Goal: Task Accomplishment & Management: Complete application form

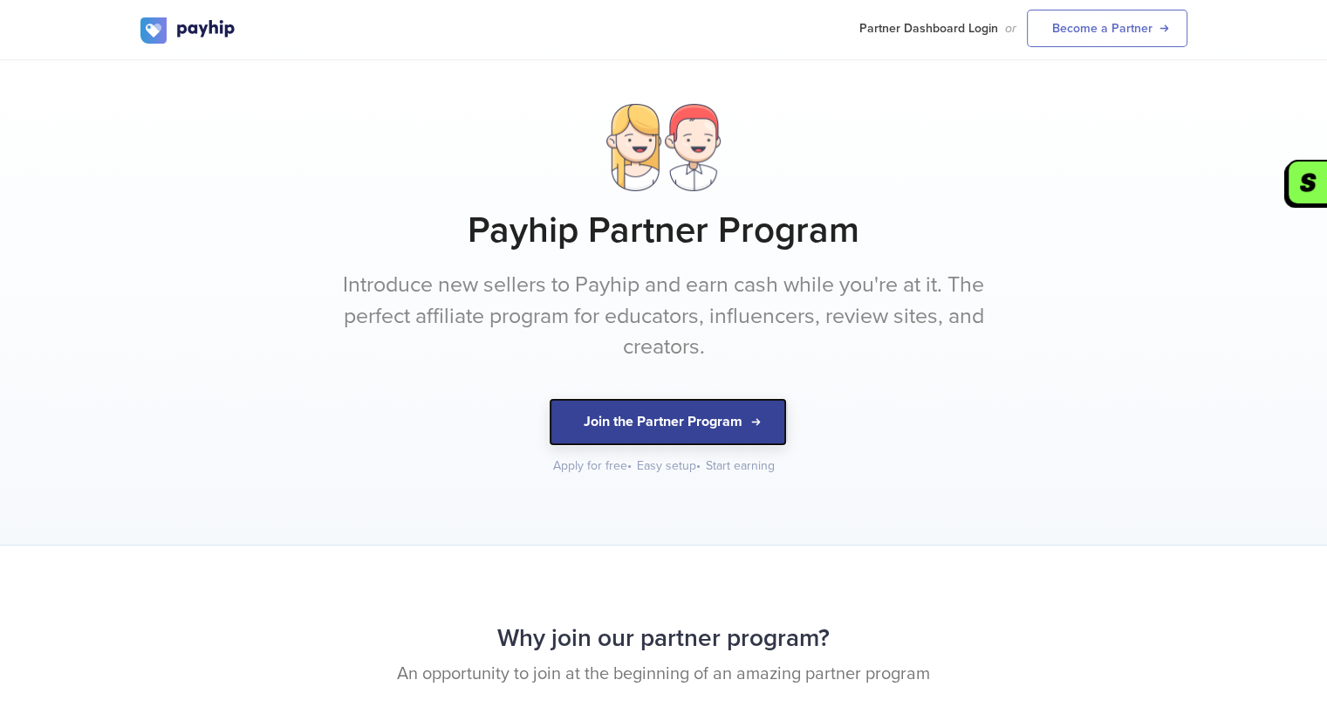
click at [694, 427] on button "Join the Partner Program" at bounding box center [668, 422] width 238 height 48
click at [736, 437] on button "Join the Partner Program" at bounding box center [668, 422] width 238 height 48
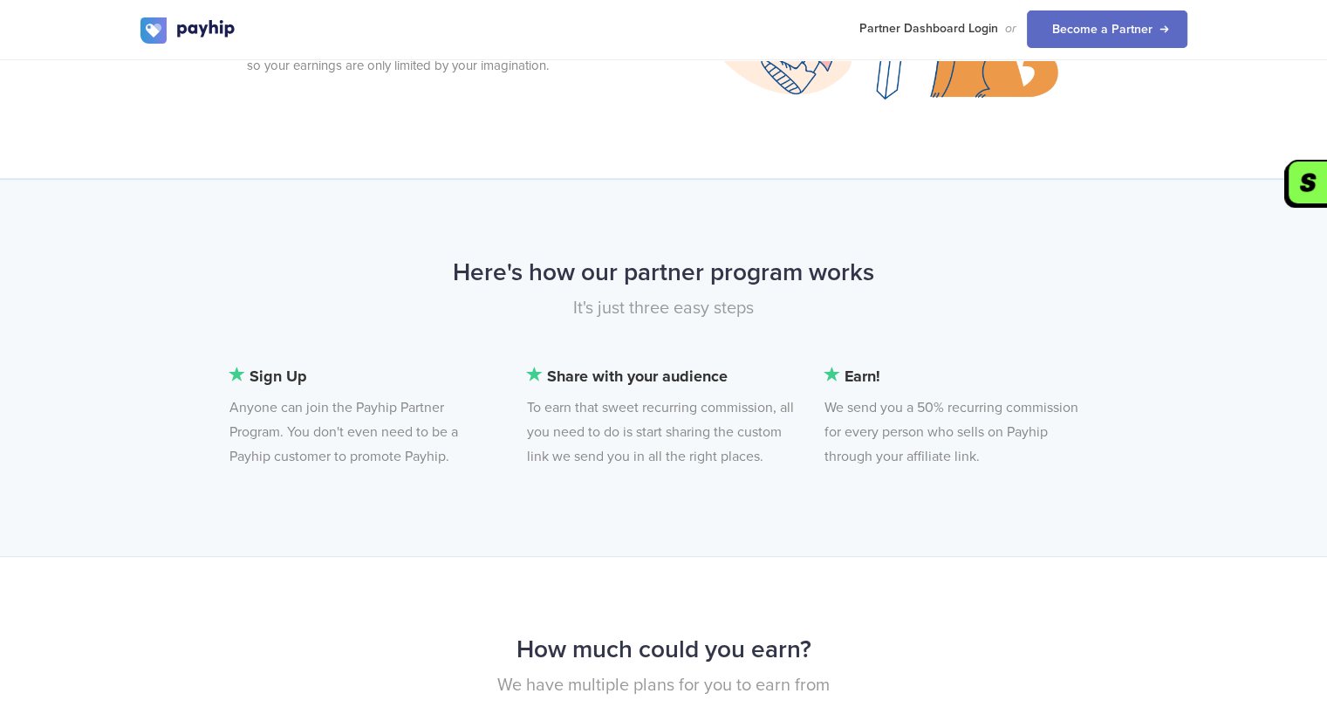
scroll to position [1046, 0]
click at [1298, 409] on div "Here's how our partner program works It's just three easy steps Sign Up Anyone …" at bounding box center [663, 365] width 1327 height 377
click at [650, 202] on div "Here's how our partner program works It's just three easy steps Sign Up Anyone …" at bounding box center [663, 365] width 1327 height 377
click at [652, 204] on div "Here's how our partner program works It's just three easy steps Sign Up Anyone …" at bounding box center [663, 365] width 1327 height 377
click at [652, 205] on div "Here's how our partner program works It's just three easy steps Sign Up Anyone …" at bounding box center [663, 365] width 1327 height 377
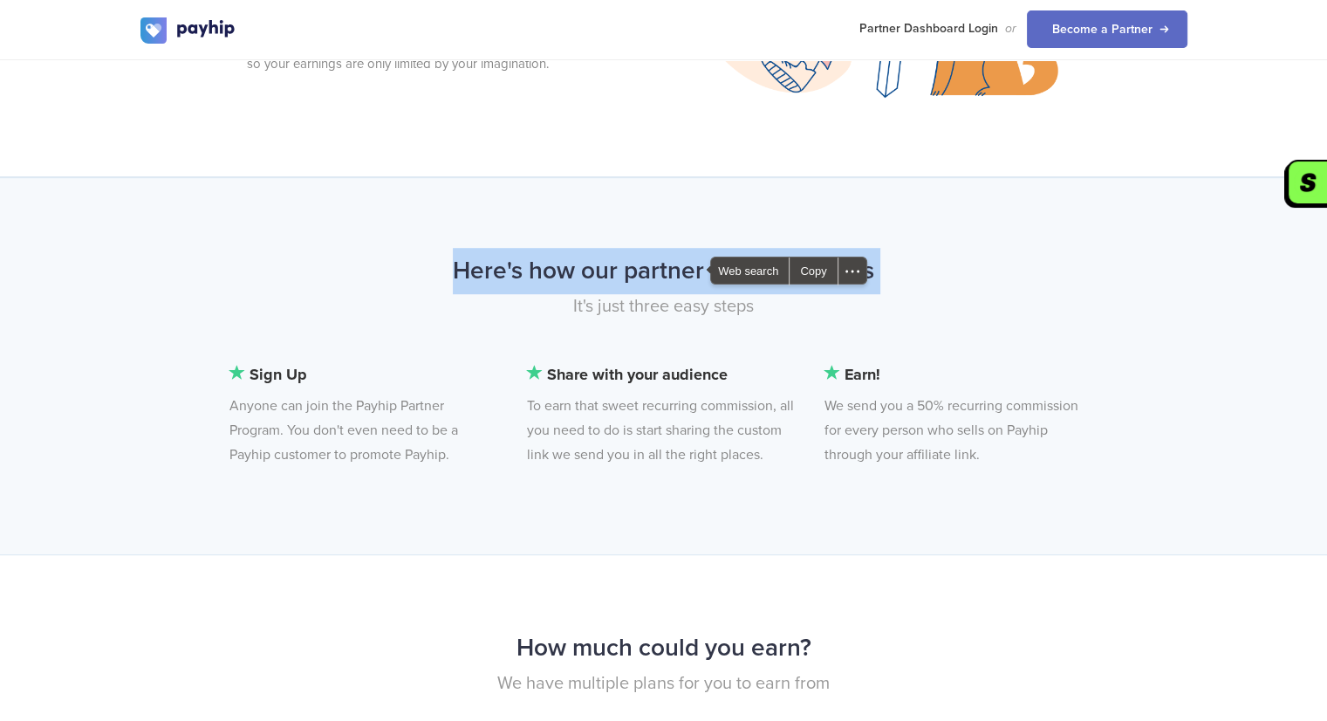
click at [652, 205] on div "Here's how our partner program works It's just three easy steps Sign Up Anyone …" at bounding box center [663, 365] width 1327 height 377
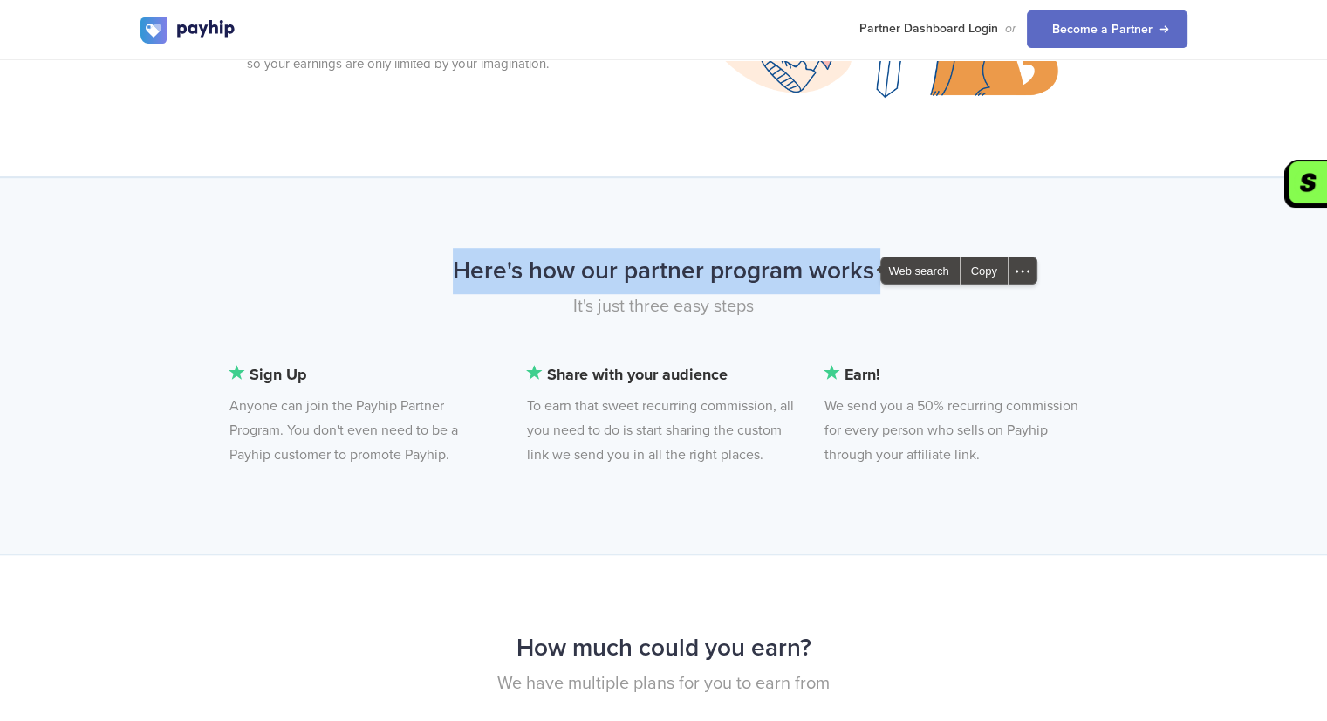
click at [656, 218] on div "Here's how our partner program works It's just three easy steps Sign Up Anyone …" at bounding box center [663, 365] width 1327 height 377
click at [678, 191] on div "Here's how our partner program works It's just three easy steps Sign Up Anyone …" at bounding box center [663, 365] width 1327 height 377
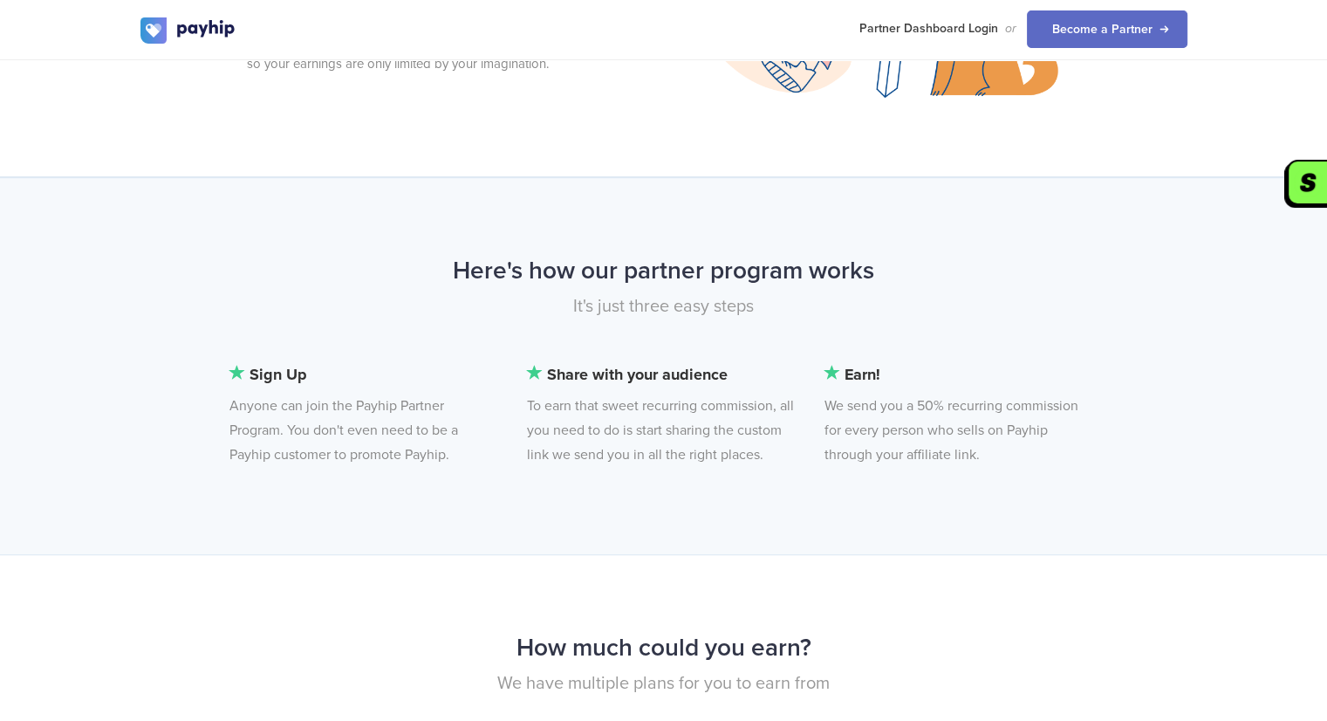
click at [663, 182] on div "Here's how our partner program works It's just three easy steps Sign Up Anyone …" at bounding box center [663, 365] width 1327 height 377
click at [677, 204] on div "Here's how our partner program works It's just three easy steps Sign Up Anyone …" at bounding box center [663, 365] width 1327 height 377
click at [677, 214] on div "Here's how our partner program works It's just three easy steps Sign Up Anyone …" at bounding box center [663, 365] width 1327 height 377
click at [658, 344] on div "Here's how our partner program works It's just three easy steps" at bounding box center [663, 305] width 1073 height 114
click at [653, 341] on div "Here's how our partner program works It's just three easy steps" at bounding box center [663, 305] width 1073 height 114
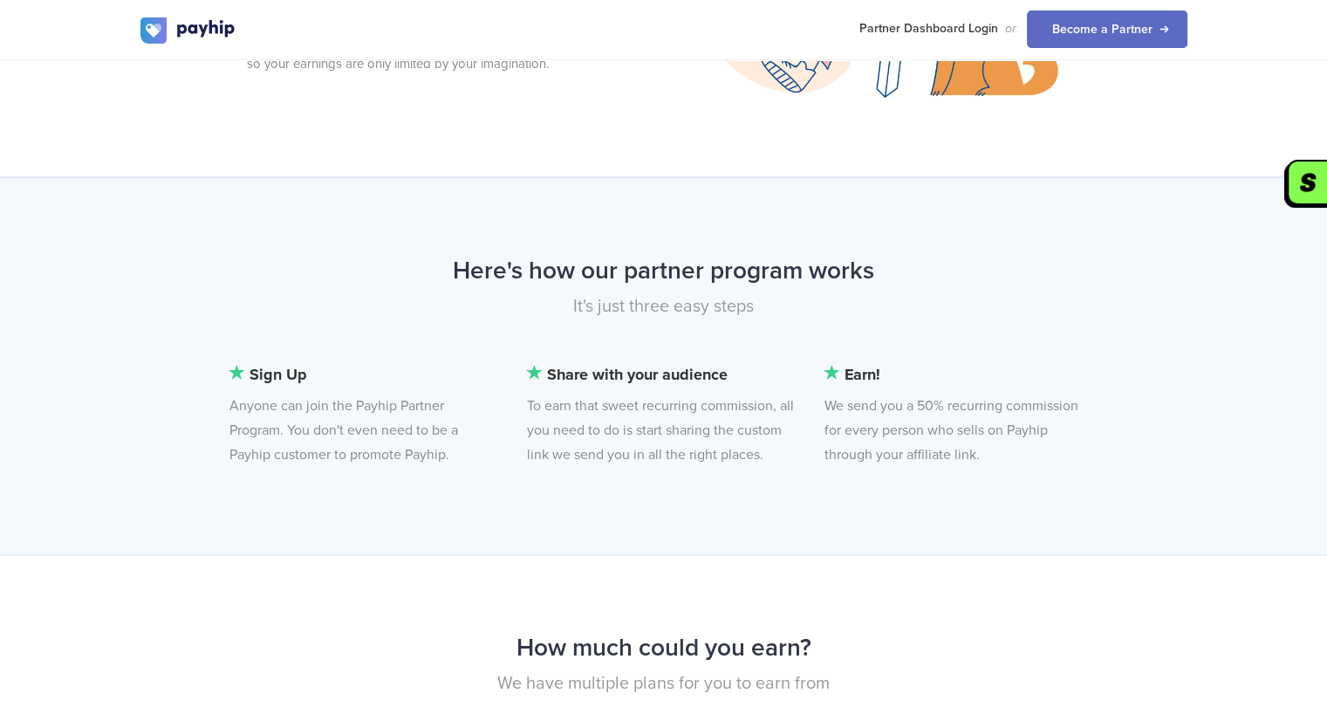
click at [642, 331] on div "Here's how our partner program works It's just three easy steps" at bounding box center [663, 305] width 1073 height 114
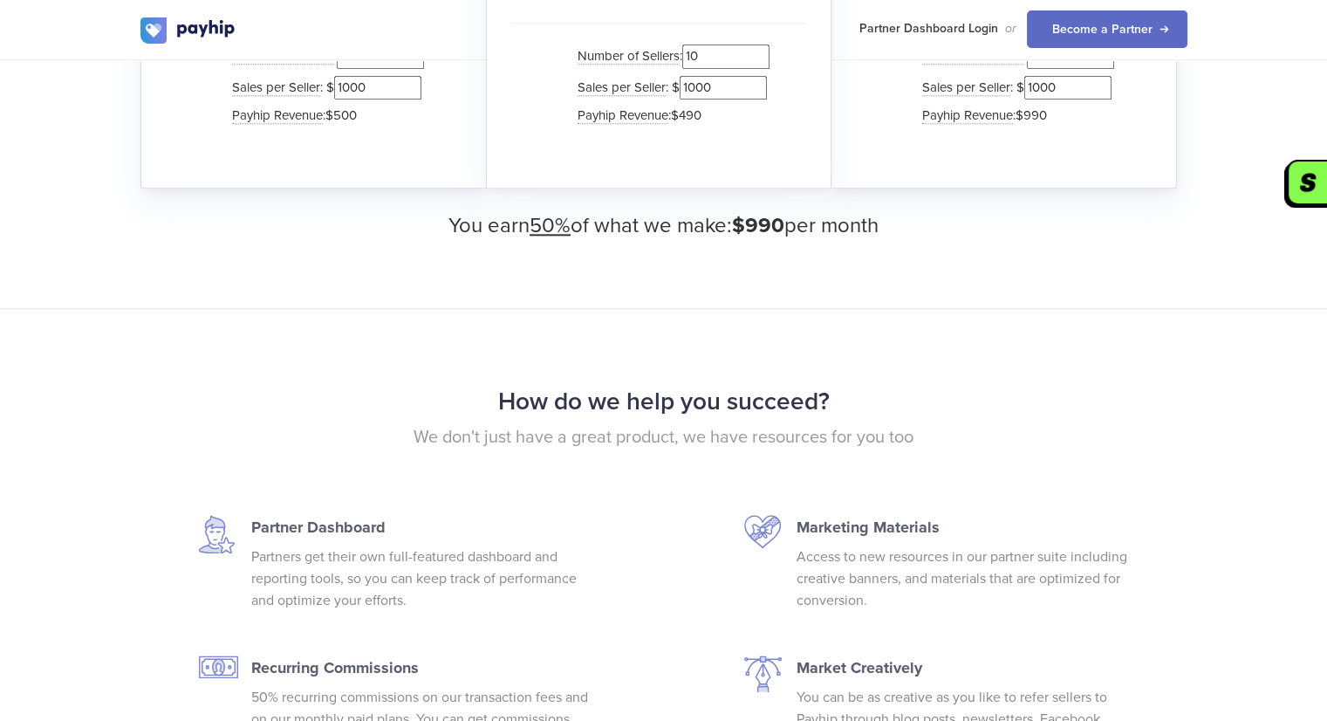
click at [663, 324] on div "How do we help you succeed? We don't just have a great product, we have resourc…" at bounding box center [663, 657] width 1327 height 699
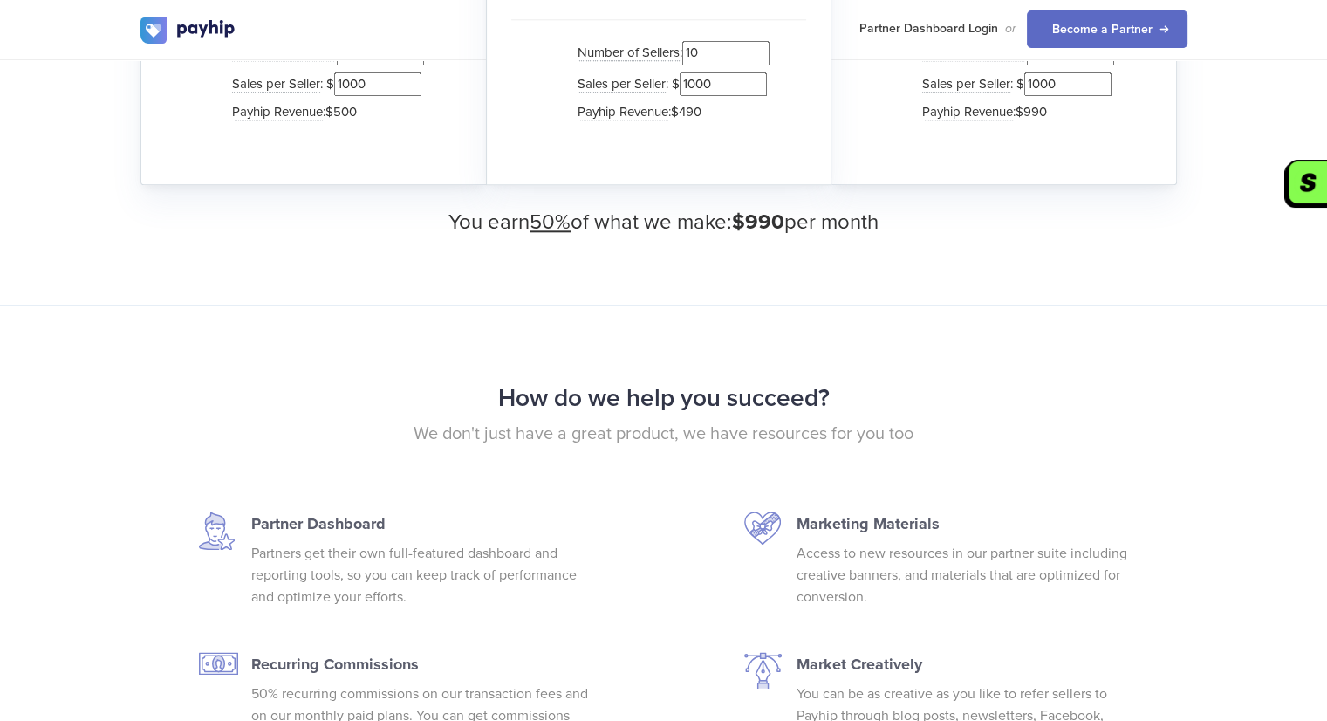
click at [663, 324] on div "How do we help you succeed? We don't just have a great product, we have resourc…" at bounding box center [663, 653] width 1327 height 699
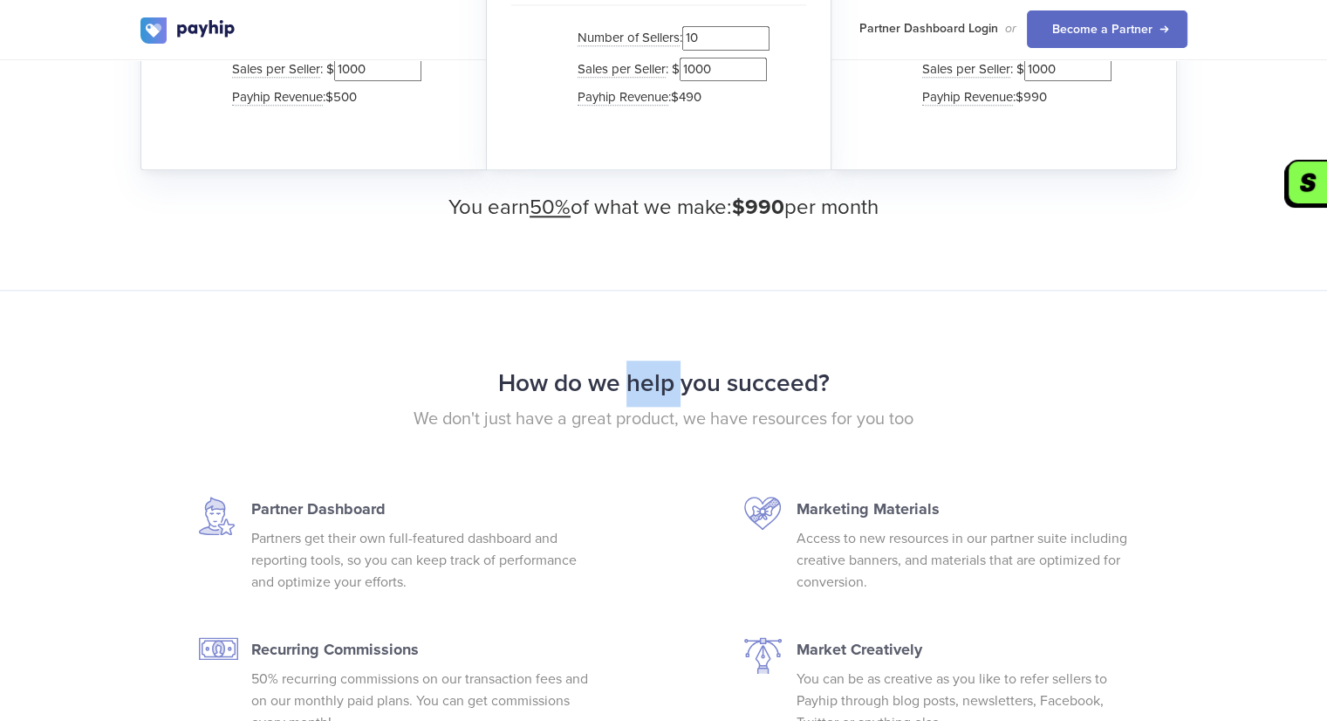
click at [681, 318] on div "How do we help you succeed? We don't just have a great product, we have resourc…" at bounding box center [663, 639] width 1327 height 699
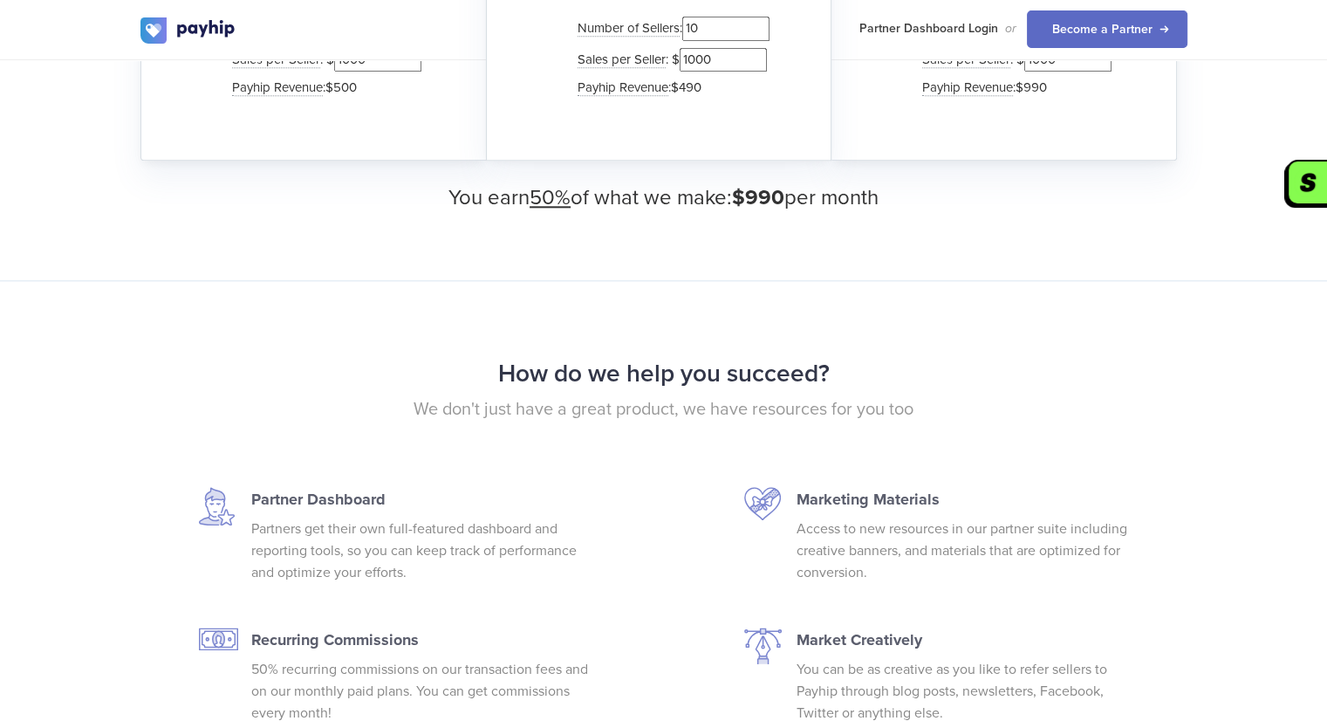
click at [713, 293] on div "How do we help you succeed? We don't just have a great product, we have resourc…" at bounding box center [663, 629] width 1327 height 699
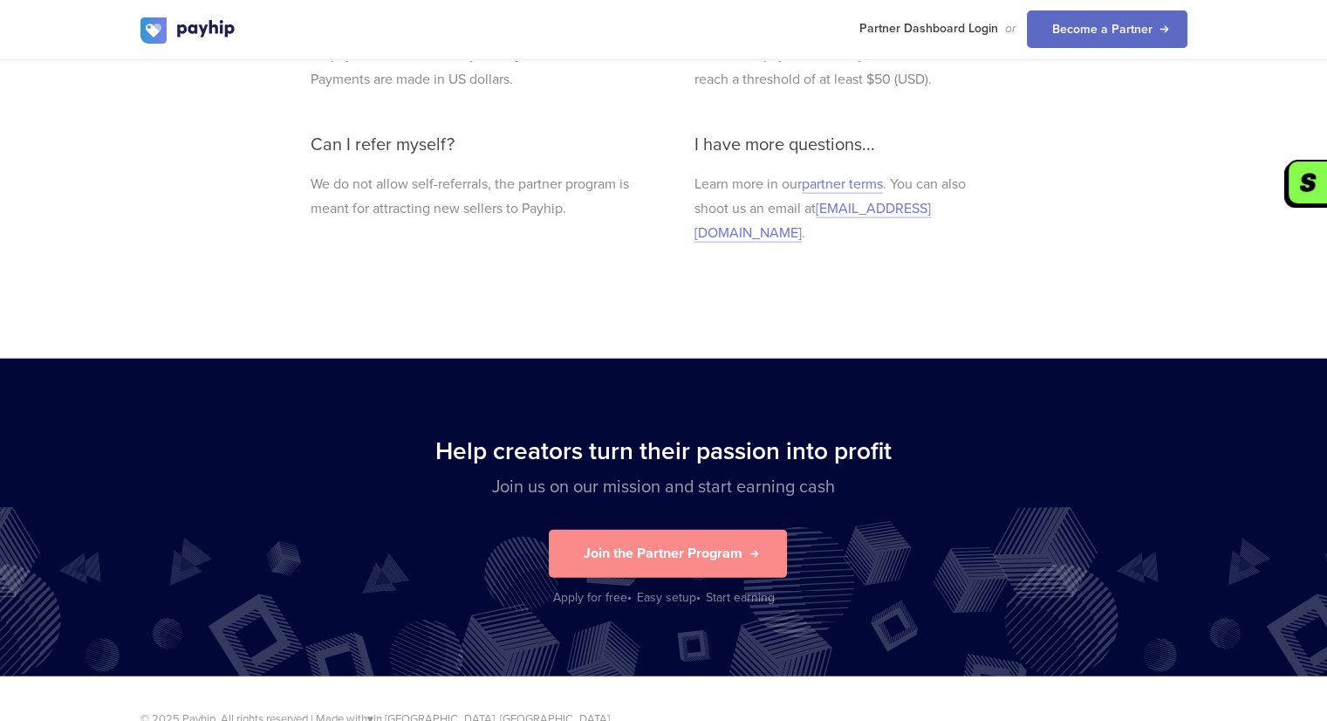
scroll to position [3908, 0]
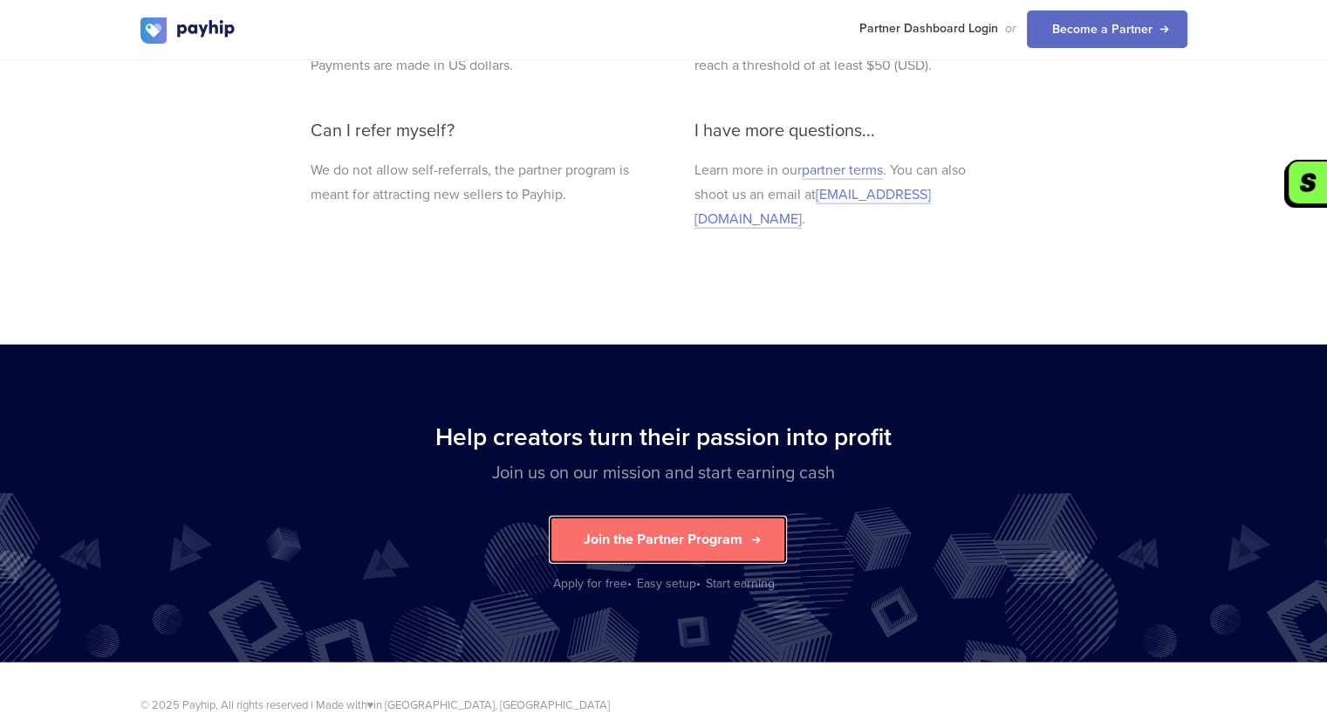
click at [687, 528] on button "Join the Partner Program" at bounding box center [668, 540] width 238 height 48
